Goal: Information Seeking & Learning: Learn about a topic

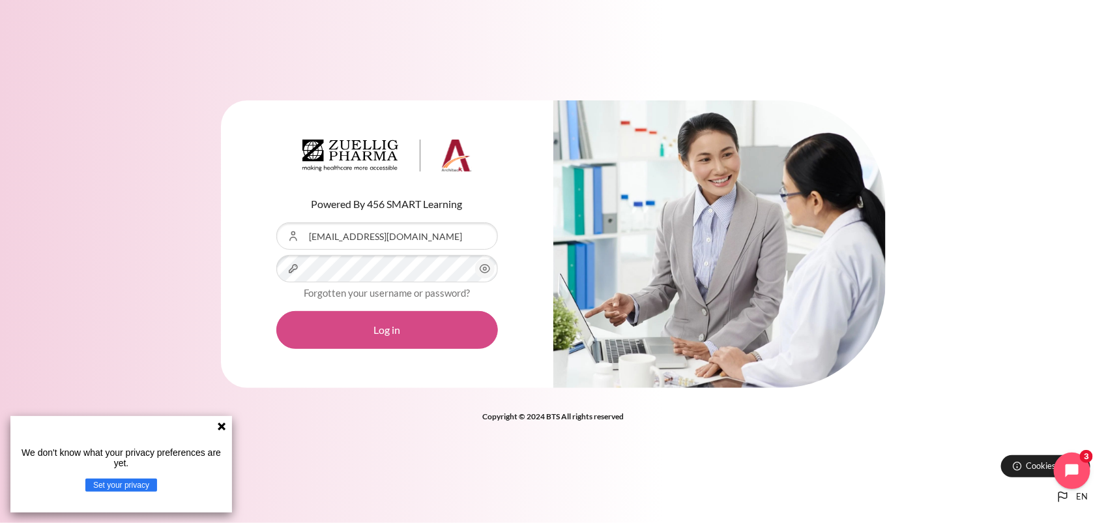
click at [399, 330] on button "Log in" at bounding box center [387, 330] width 222 height 38
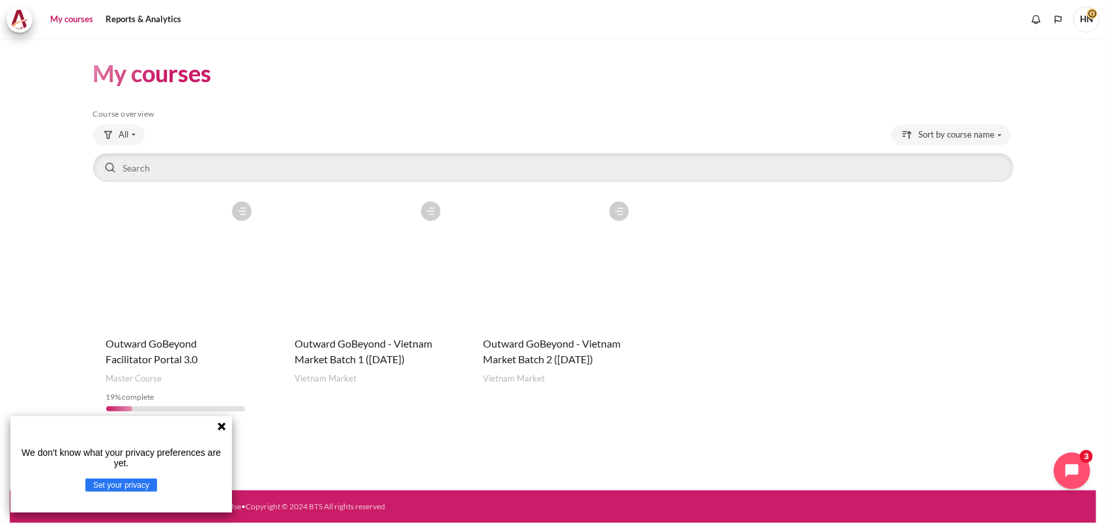
click at [551, 303] on figure "Content" at bounding box center [552, 260] width 165 height 130
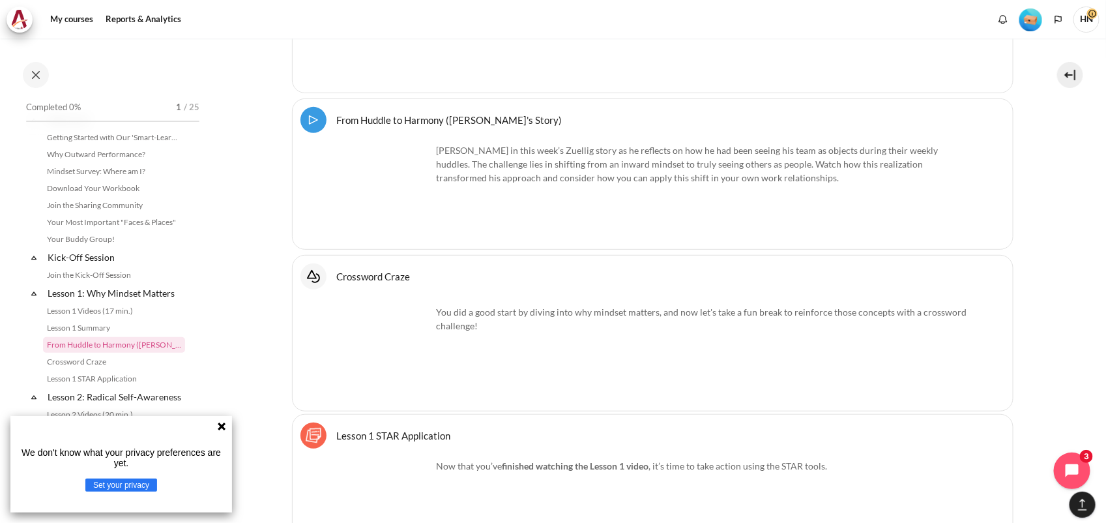
scroll to position [2057, 0]
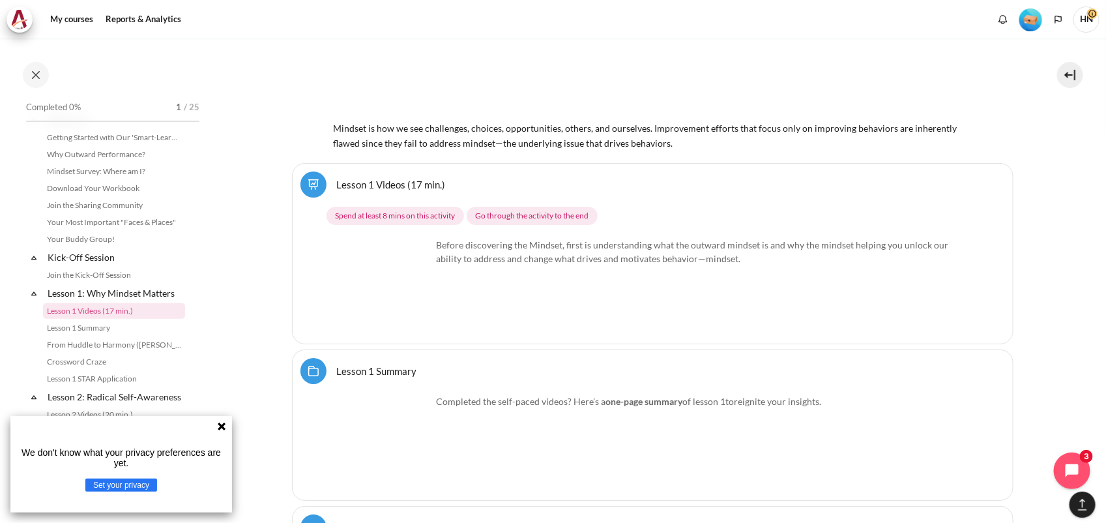
click at [220, 424] on icon at bounding box center [222, 426] width 8 height 8
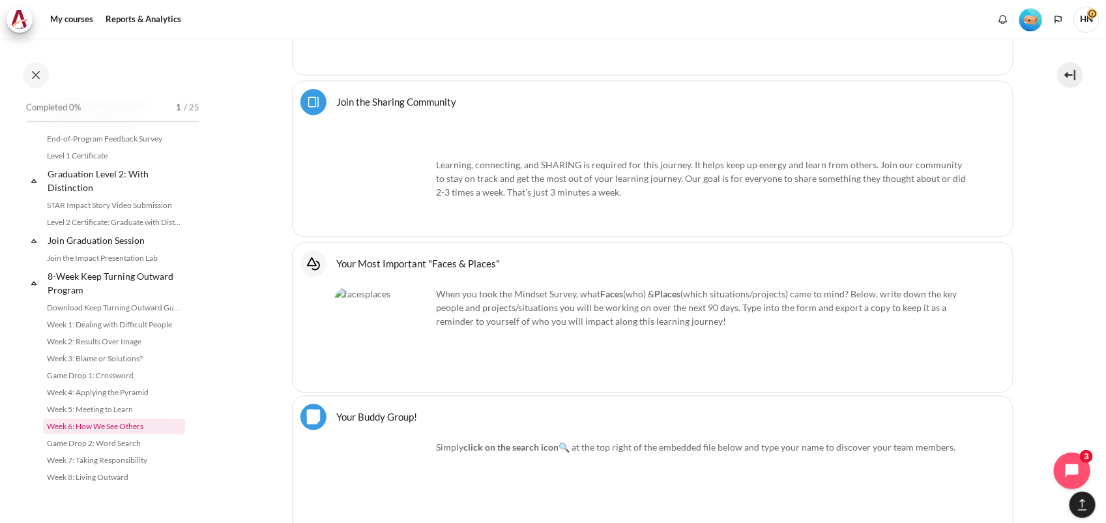
scroll to position [1393, 0]
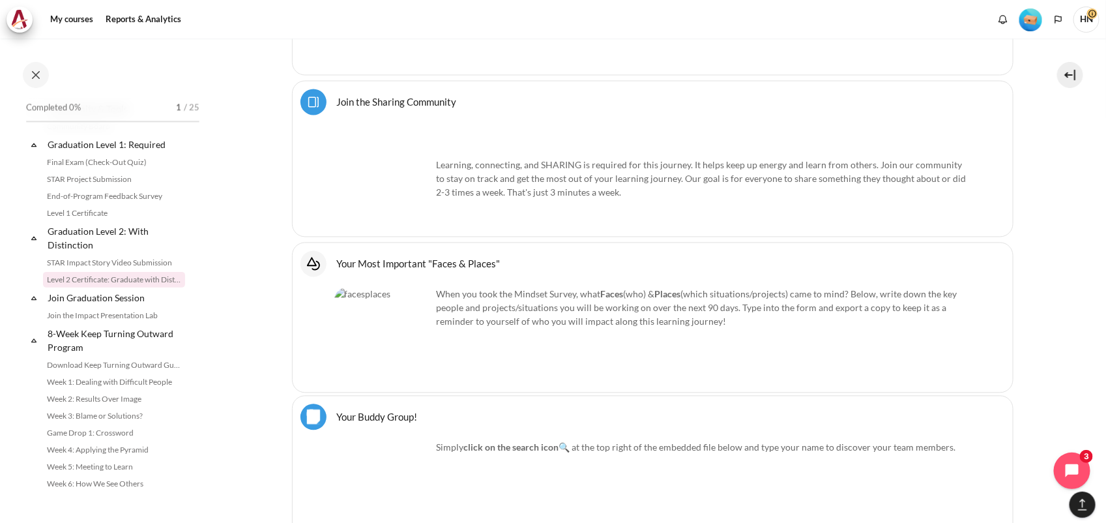
click at [106, 287] on link "Level 2 Certificate: Graduate with Distinction" at bounding box center [114, 280] width 142 height 16
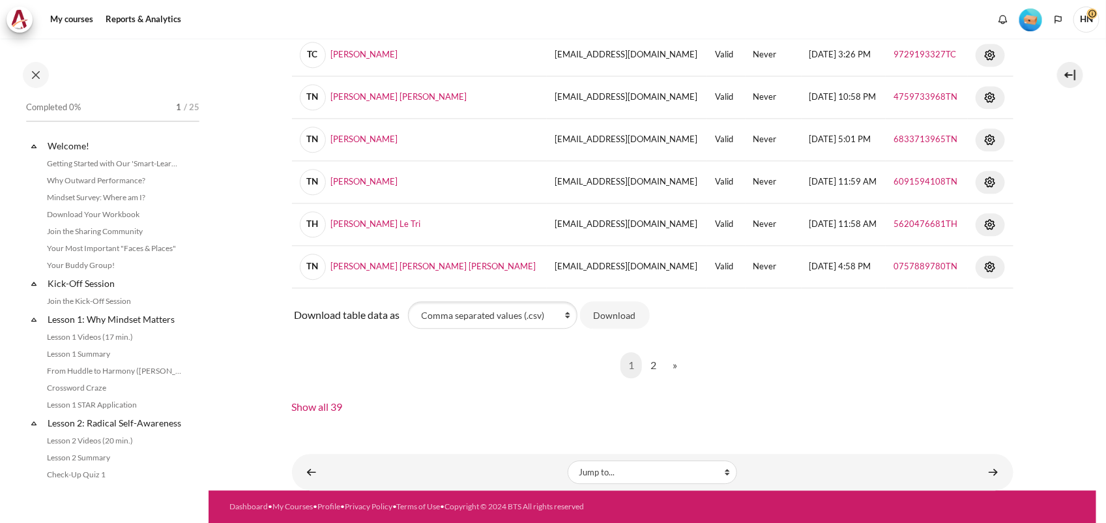
scroll to position [1405, 0]
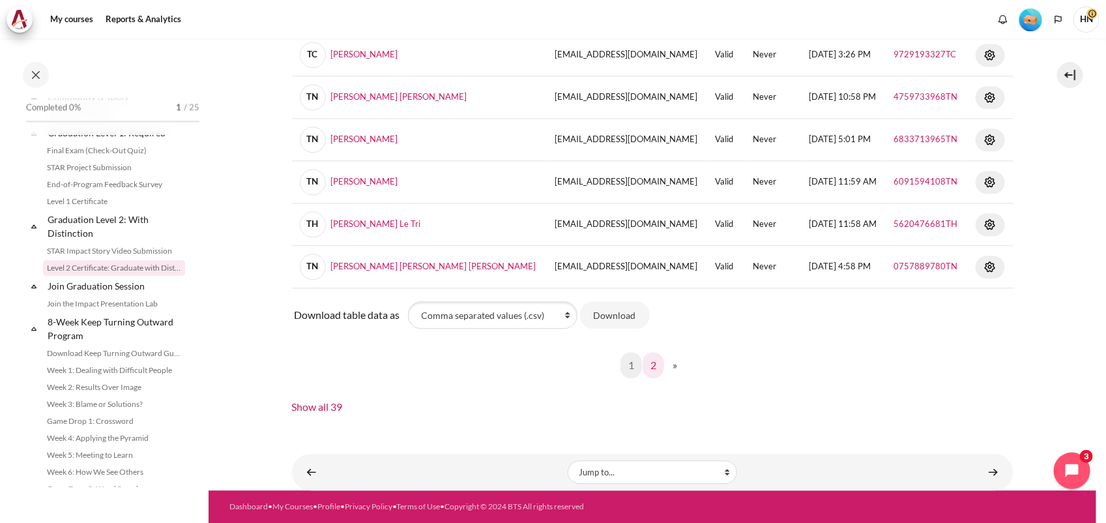
click at [649, 365] on link "2" at bounding box center [653, 365] width 22 height 26
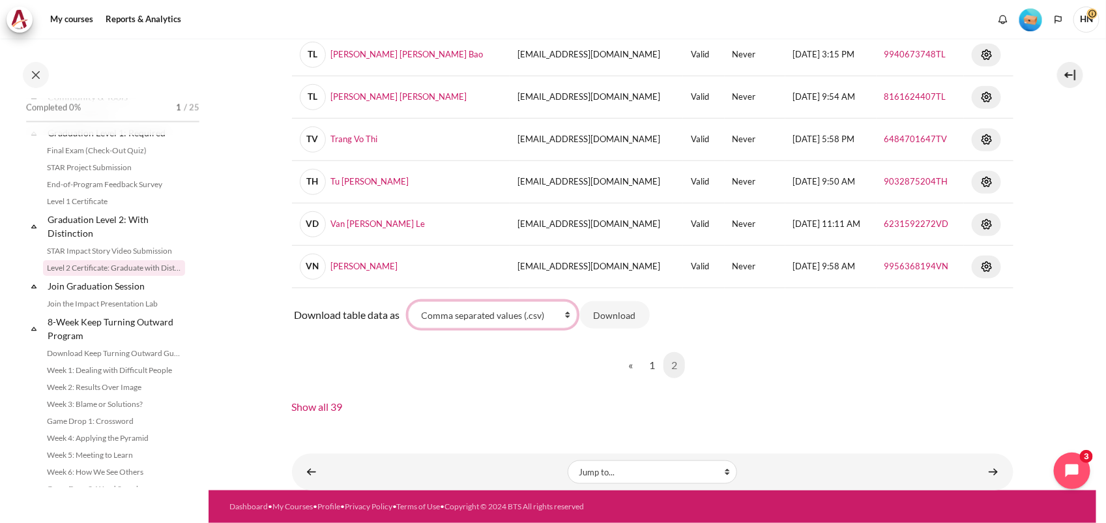
click at [567, 314] on select "Comma separated values (.csv) Microsoft Excel (.xlsx) HTML table Javascript Obj…" at bounding box center [492, 314] width 169 height 27
select select "excel"
click at [408, 301] on select "Comma separated values (.csv) Microsoft Excel (.xlsx) HTML table Javascript Obj…" at bounding box center [492, 314] width 169 height 27
click at [621, 316] on button "Download" at bounding box center [615, 314] width 70 height 27
click at [111, 175] on link "STAR Project Submission" at bounding box center [114, 168] width 142 height 16
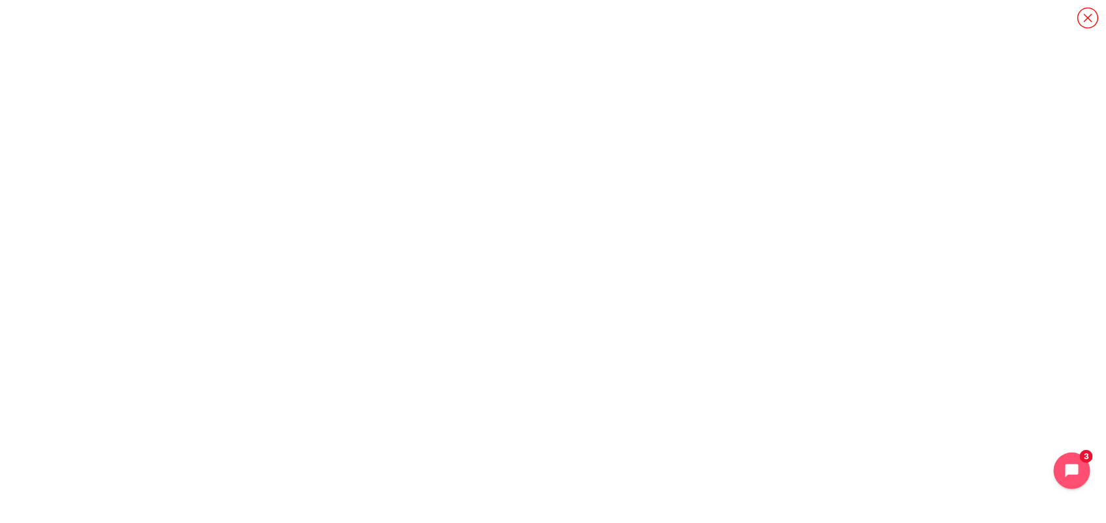
scroll to position [1304, 0]
click at [1087, 18] on icon "Content" at bounding box center [1087, 18] width 23 height 23
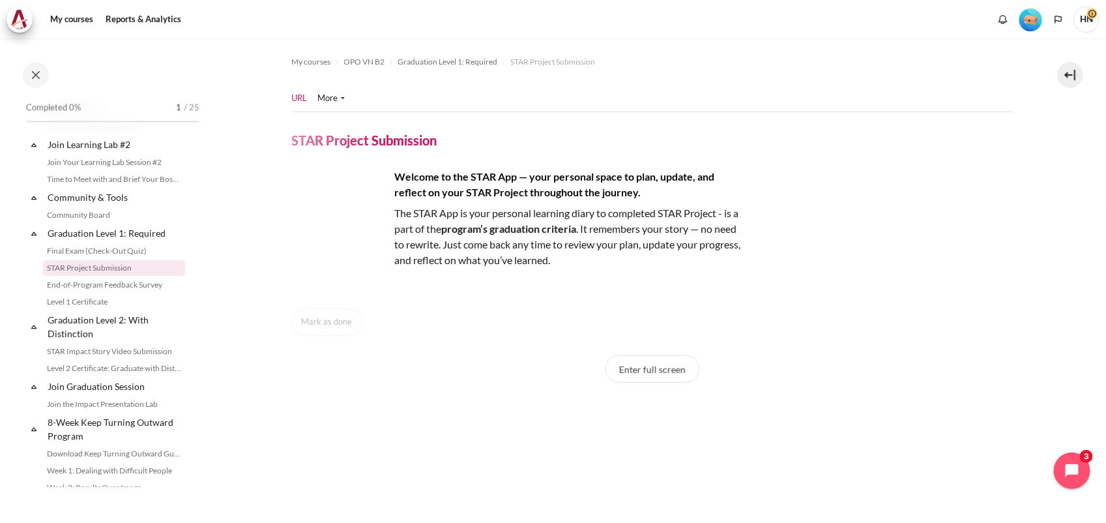
scroll to position [326, 0]
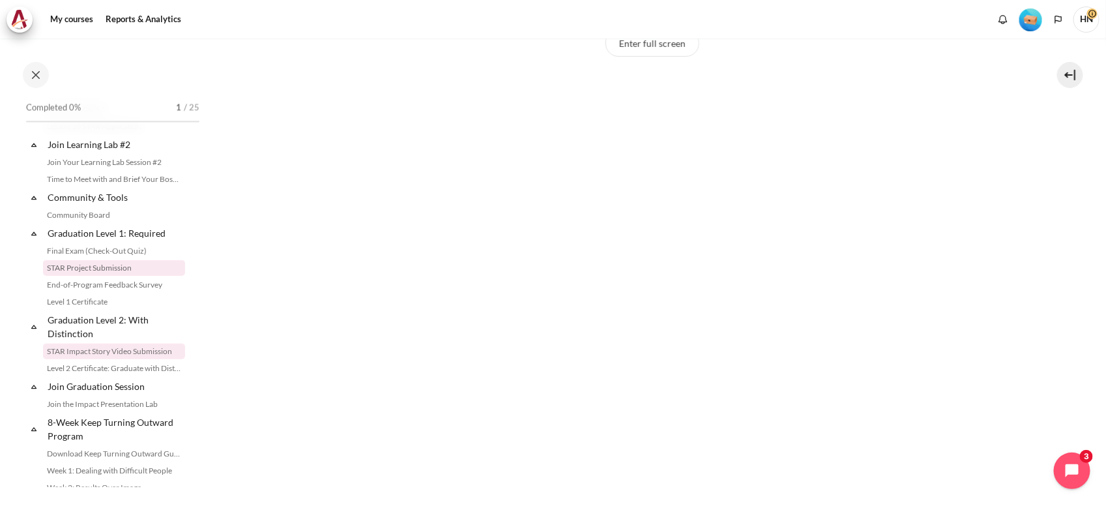
click at [114, 359] on link "STAR Impact Story Video Submission" at bounding box center [114, 351] width 142 height 16
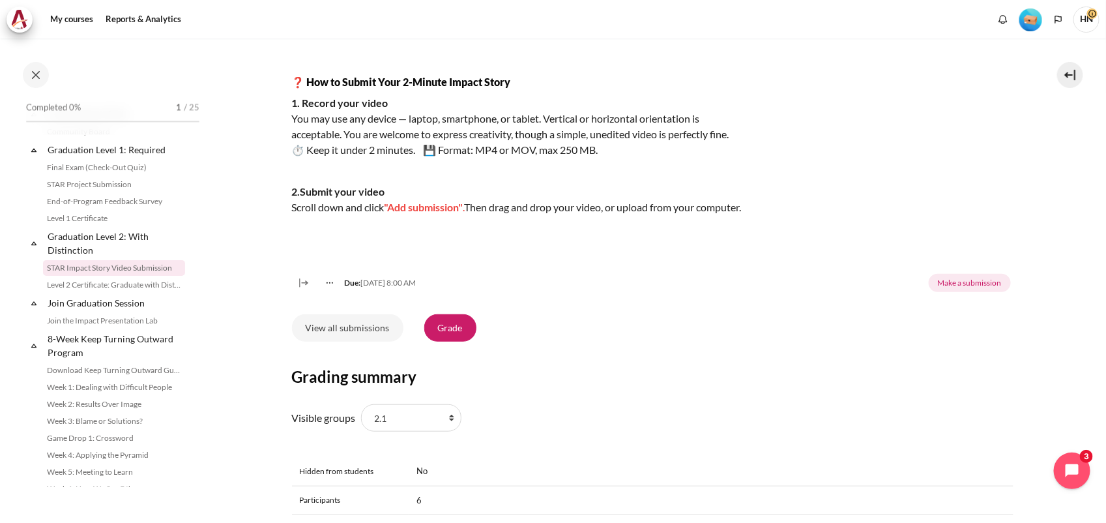
scroll to position [489, 0]
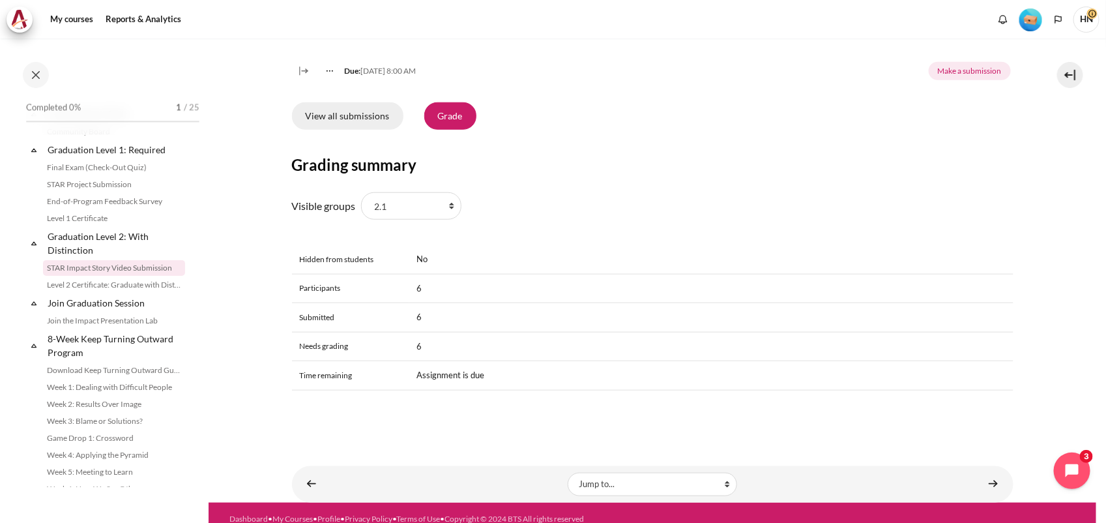
click at [370, 130] on link "View all submissions" at bounding box center [347, 115] width 111 height 27
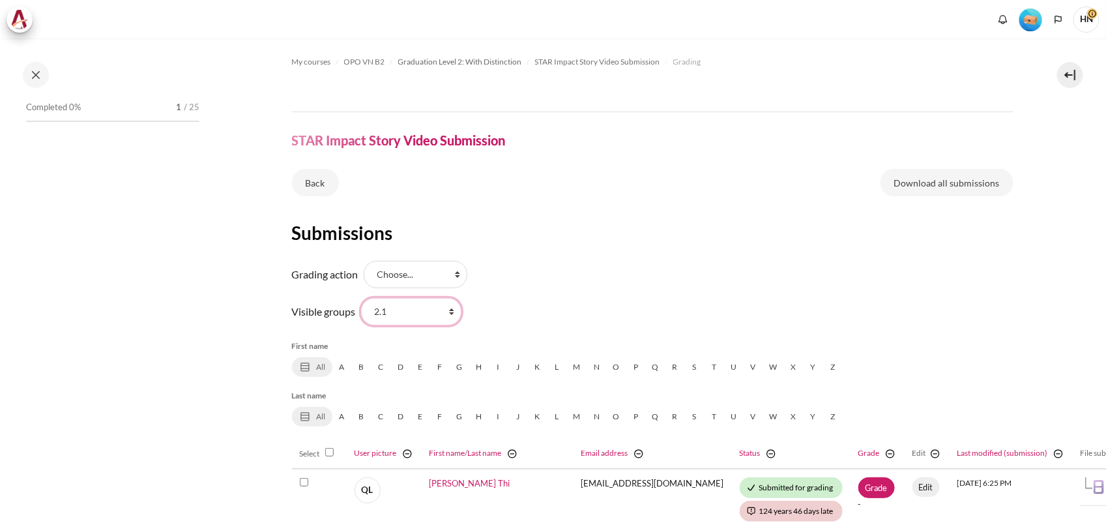
click at [450, 313] on select "All participants 2.1 2.2 2.3 2.4 2.5 2.6 2.7 2.8" at bounding box center [411, 311] width 100 height 27
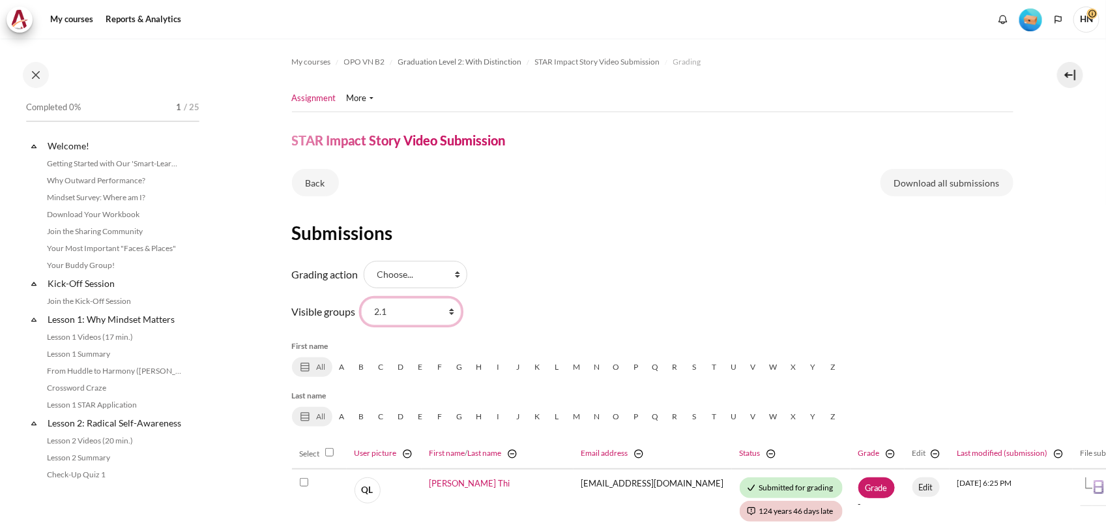
scroll to position [1388, 0]
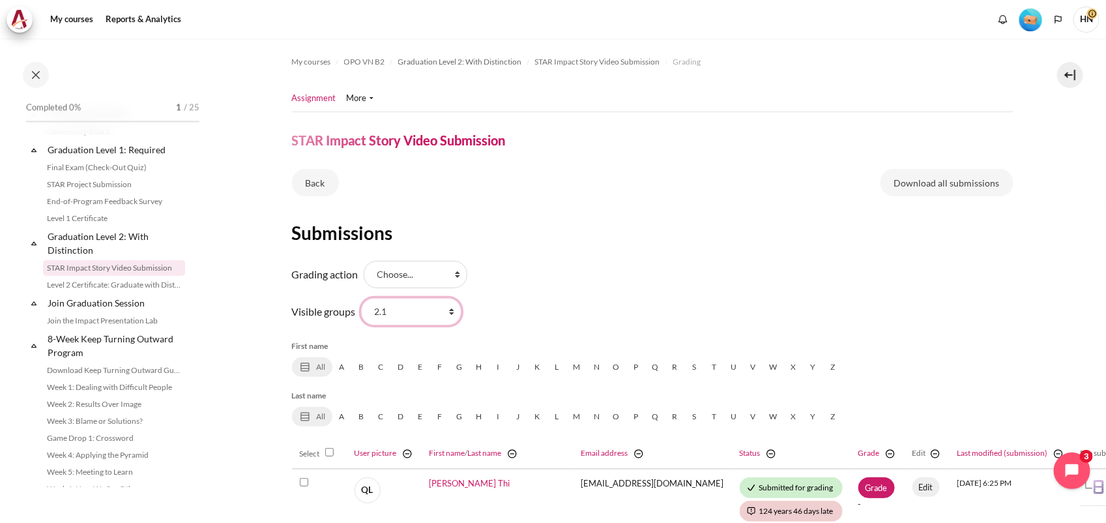
select select "0"
click at [361, 298] on select "All participants 2.1 2.2 2.3 2.4 2.5 2.6 2.7 2.8" at bounding box center [411, 311] width 100 height 27
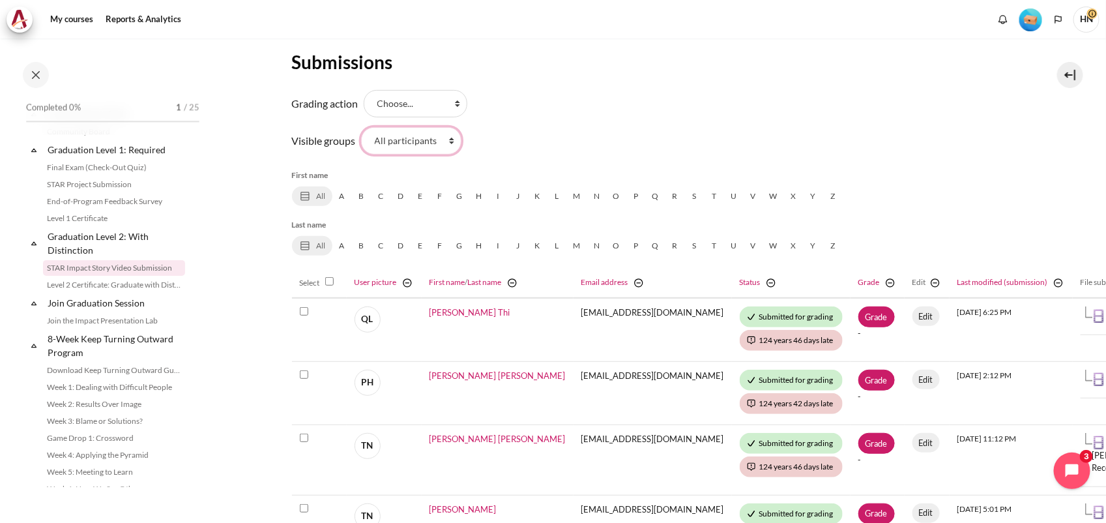
scroll to position [0, 0]
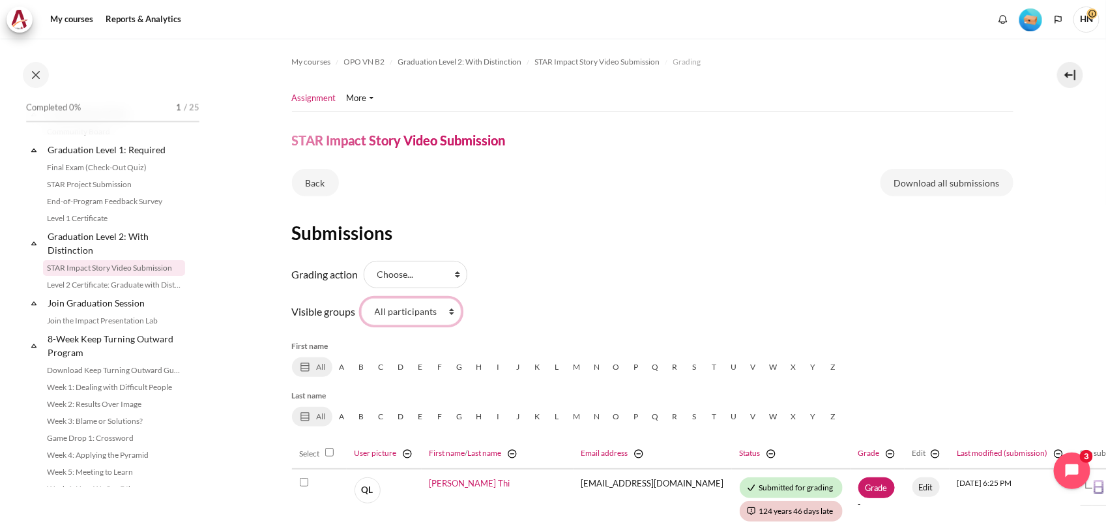
click at [448, 307] on select "All participants 2.1 2.2 2.3 2.4 2.5 2.6 2.7 2.8" at bounding box center [411, 311] width 100 height 27
click at [361, 298] on select "All participants 2.1 2.2 2.3 2.4 2.5 2.6 2.7 2.8" at bounding box center [411, 311] width 100 height 27
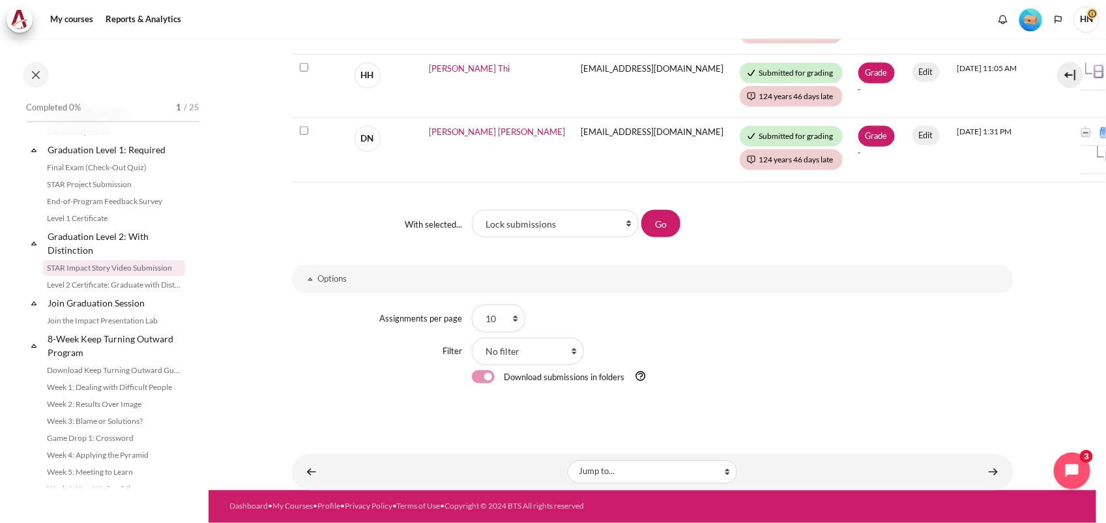
scroll to position [594, 0]
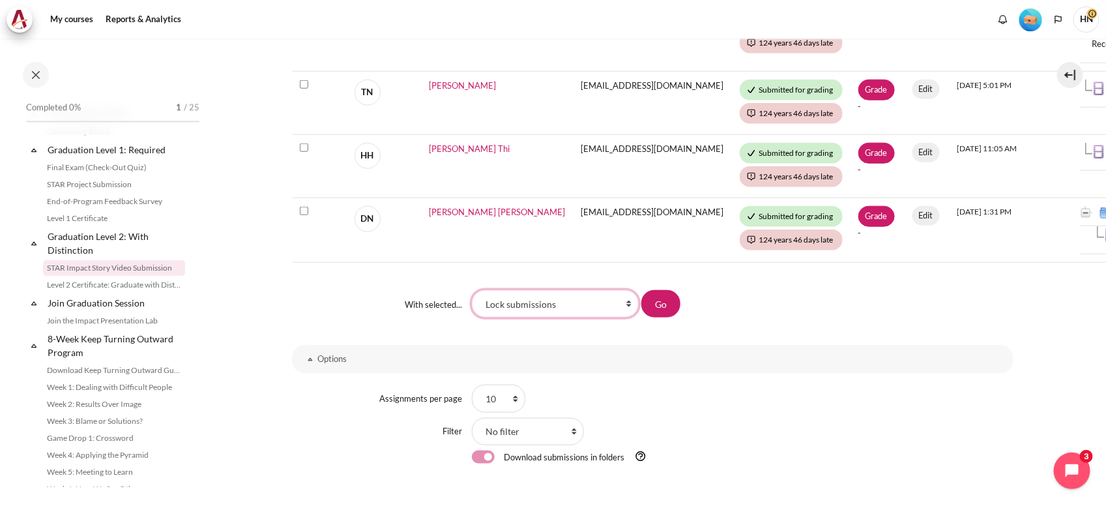
click at [627, 296] on select "Lock submissions Unlock submissions Download selected submissions Grant extensi…" at bounding box center [555, 303] width 167 height 27
click at [854, 384] on div "10 20 50 100 All" at bounding box center [742, 397] width 541 height 27
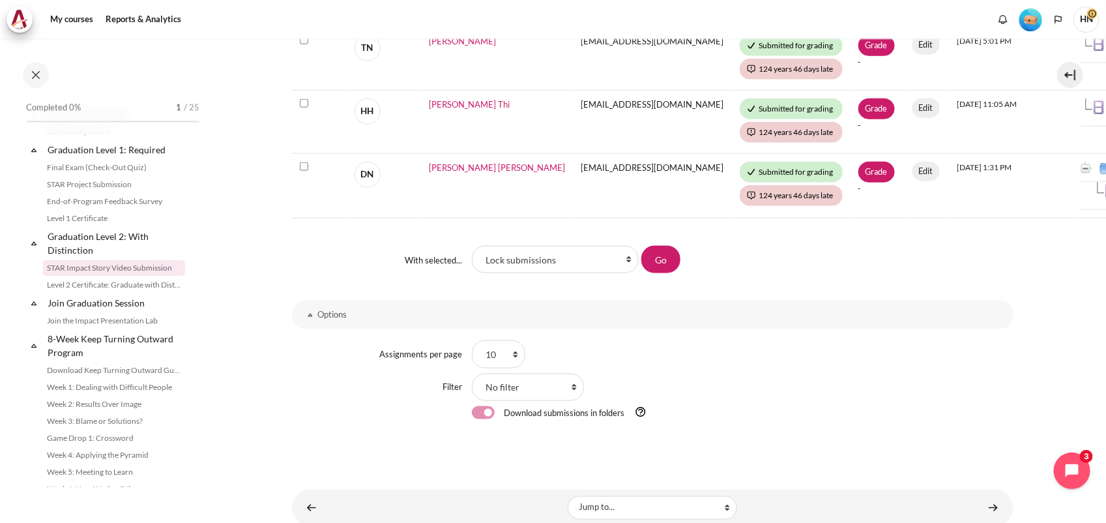
scroll to position [676, 0]
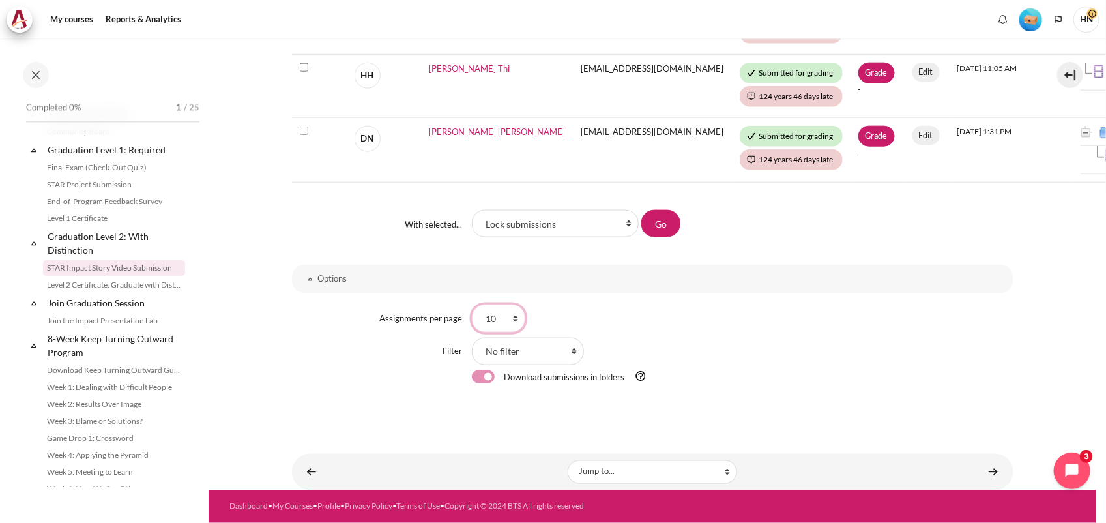
click at [513, 311] on select "10 20 50 100 All" at bounding box center [498, 317] width 53 height 27
select select "50"
click at [472, 304] on select "10 20 50 100 All" at bounding box center [498, 317] width 53 height 27
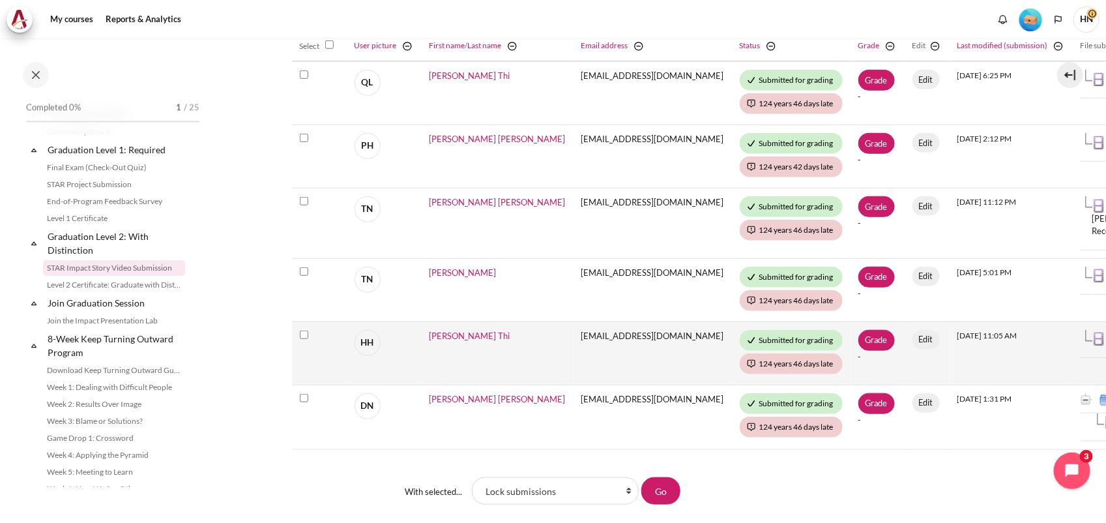
scroll to position [676, 0]
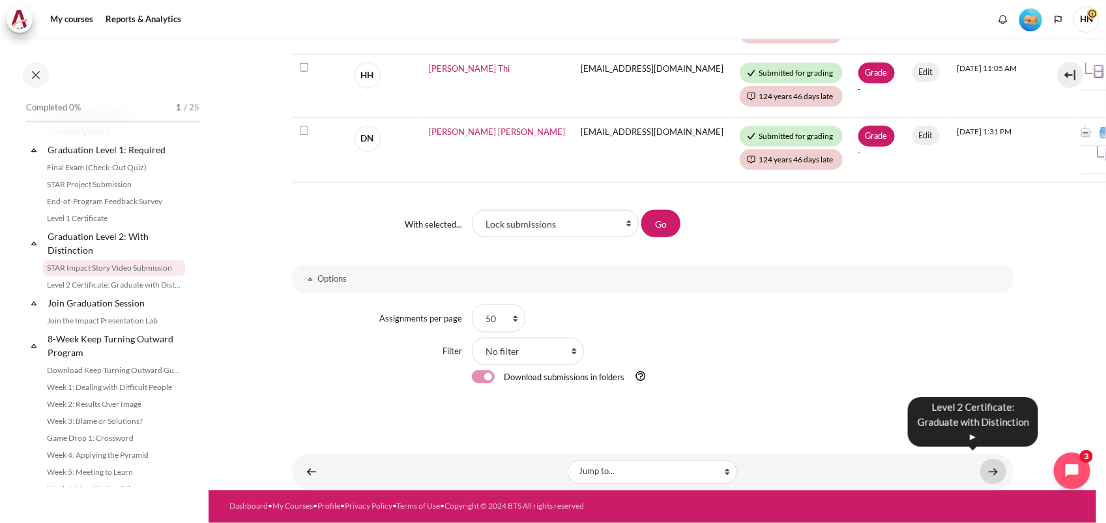
click at [985, 459] on link "Content" at bounding box center [993, 471] width 26 height 25
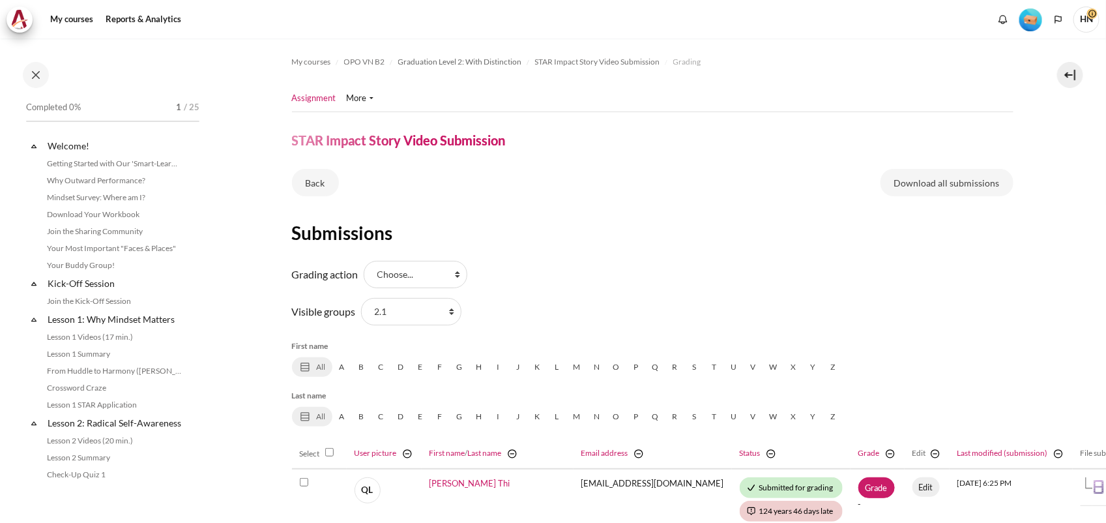
scroll to position [1388, 0]
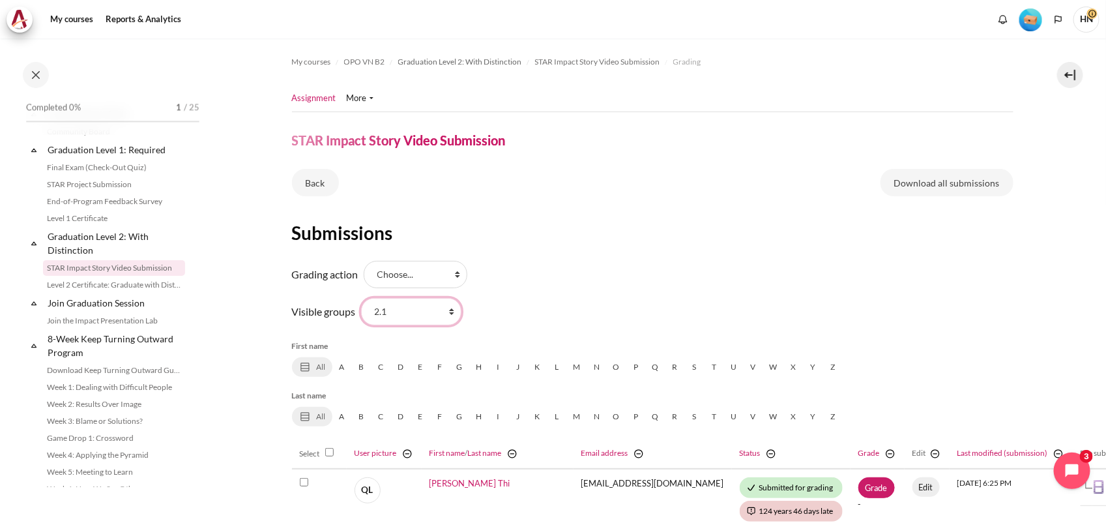
click at [451, 311] on select "All participants 2.1 2.2 2.3 2.4 2.5 2.6 2.7 2.8" at bounding box center [411, 311] width 100 height 27
select select "0"
click at [361, 298] on select "All participants 2.1 2.2 2.3 2.4 2.5 2.6 2.7 2.8" at bounding box center [411, 311] width 100 height 27
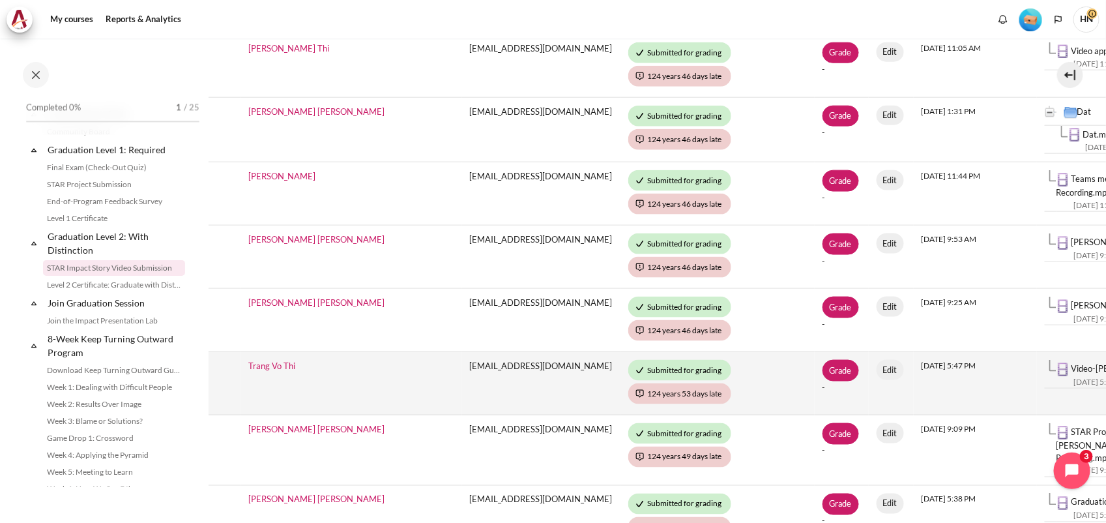
scroll to position [733, 180]
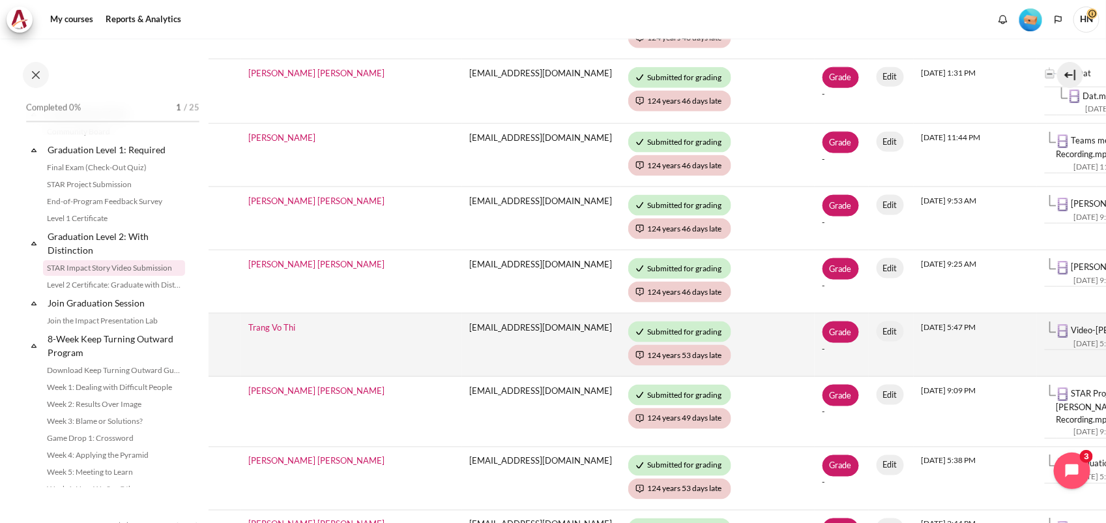
click at [1071, 324] on link "Video-[PERSON_NAME].mp4" at bounding box center [1126, 329] width 111 height 10
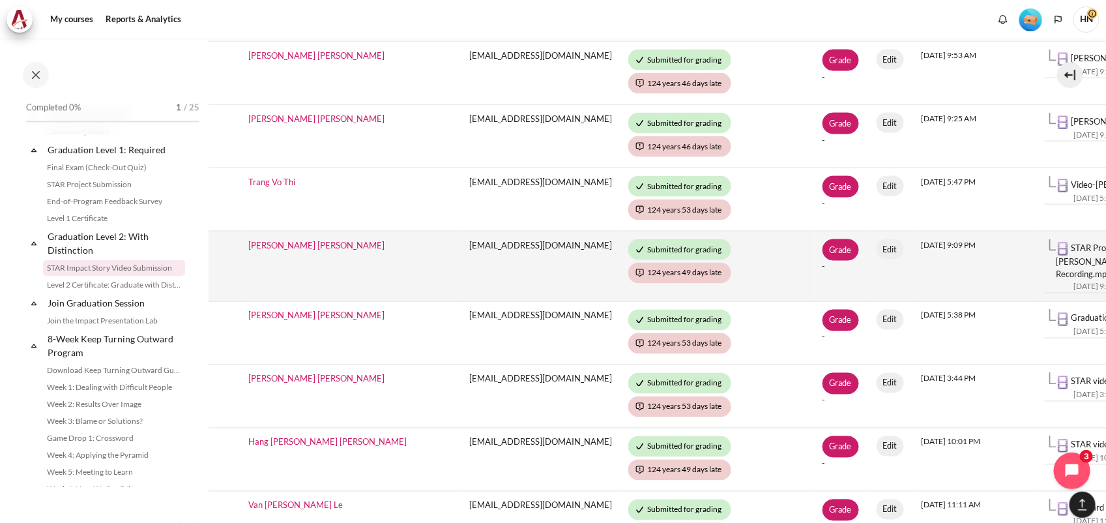
scroll to position [896, 180]
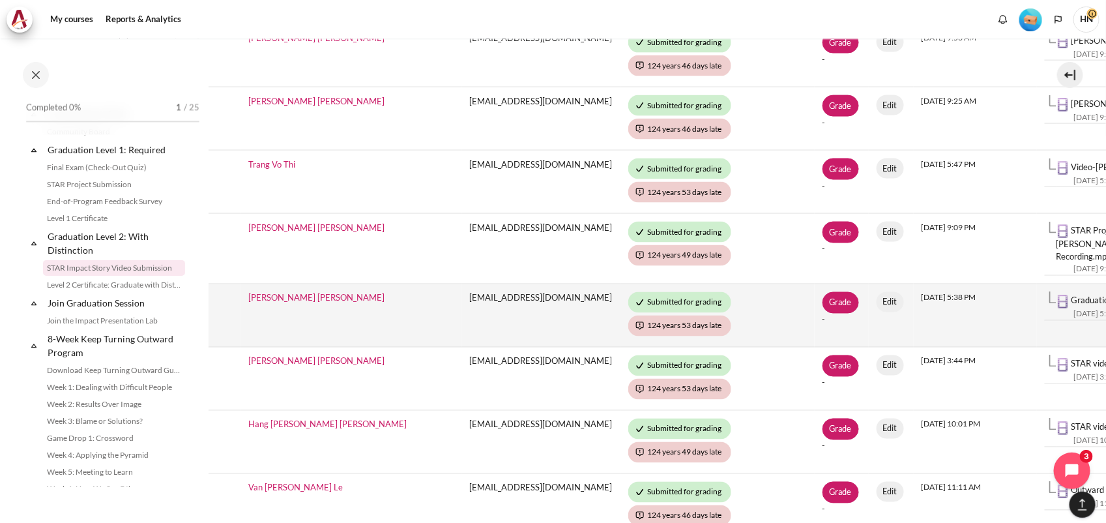
click at [1071, 295] on link "Graduation video.mp4" at bounding box center [1112, 300] width 83 height 10
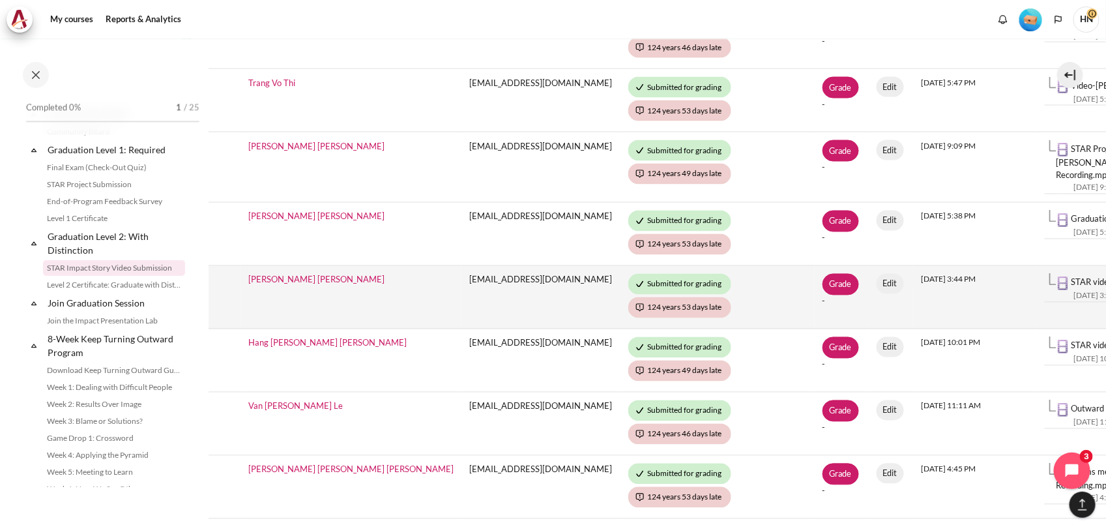
scroll to position [1059, 180]
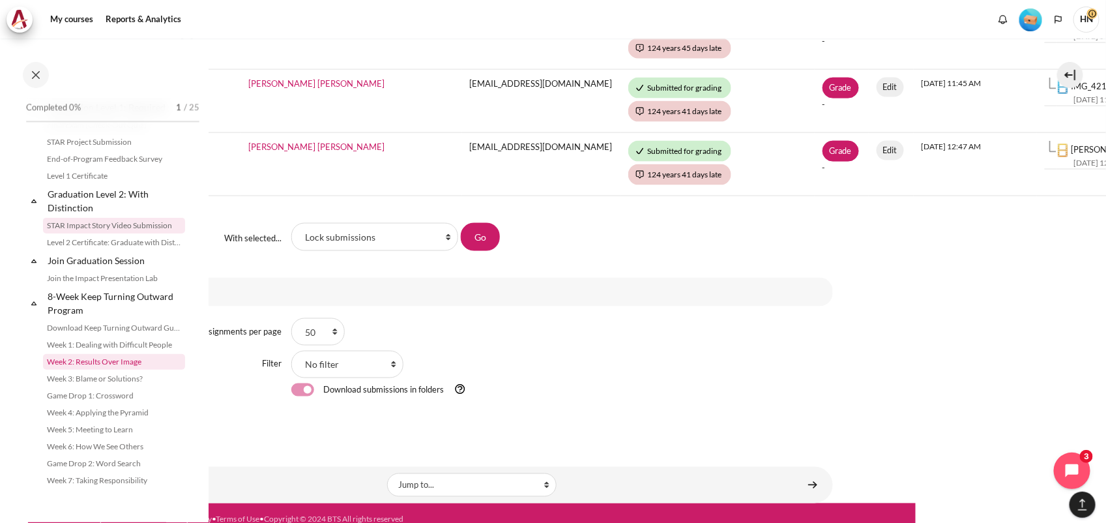
scroll to position [1393, 0]
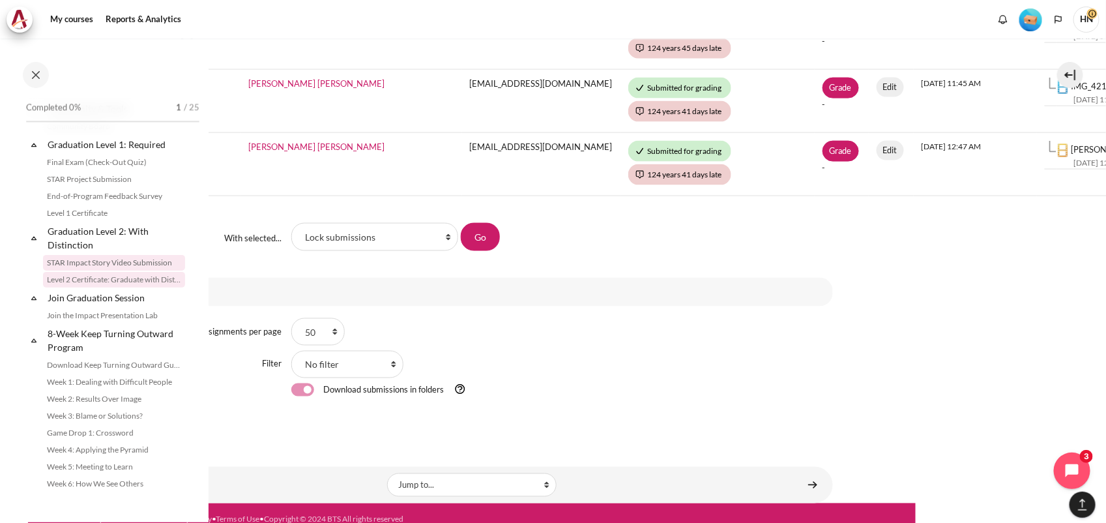
click at [82, 287] on link "Level 2 Certificate: Graduate with Distinction" at bounding box center [114, 280] width 142 height 16
